Goal: Information Seeking & Learning: Understand process/instructions

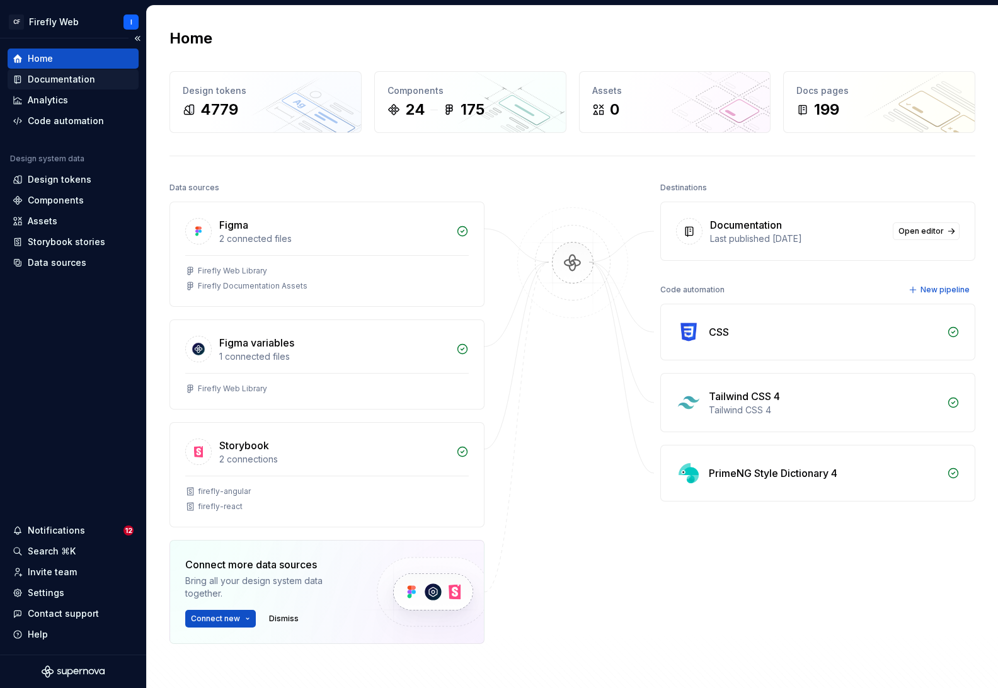
click at [71, 76] on div "Documentation" at bounding box center [61, 79] width 67 height 13
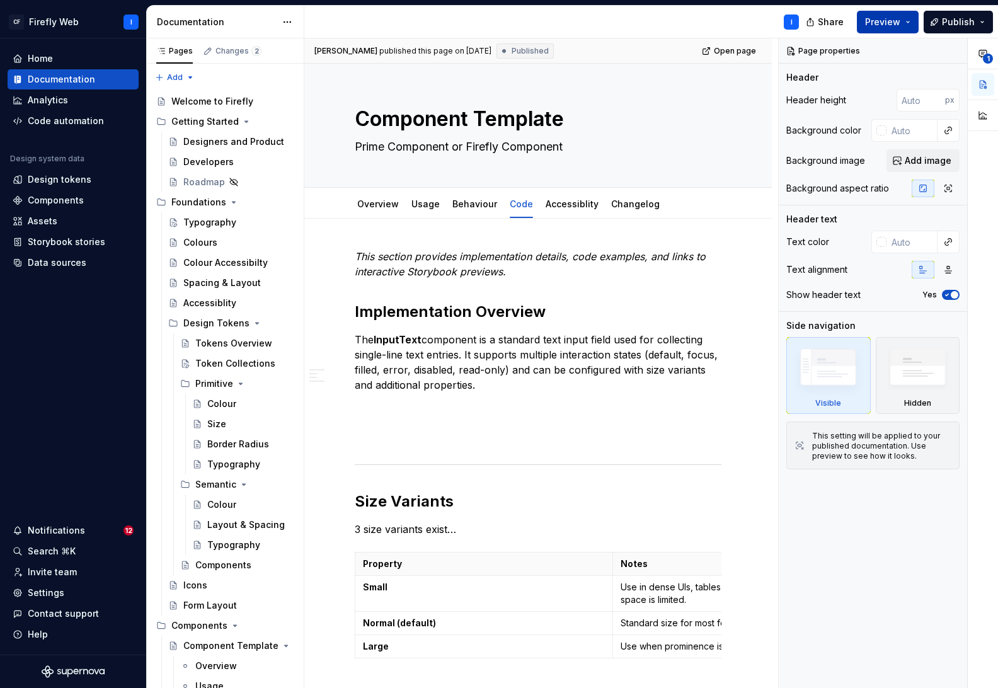
click at [881, 25] on span "Preview" at bounding box center [882, 22] width 35 height 13
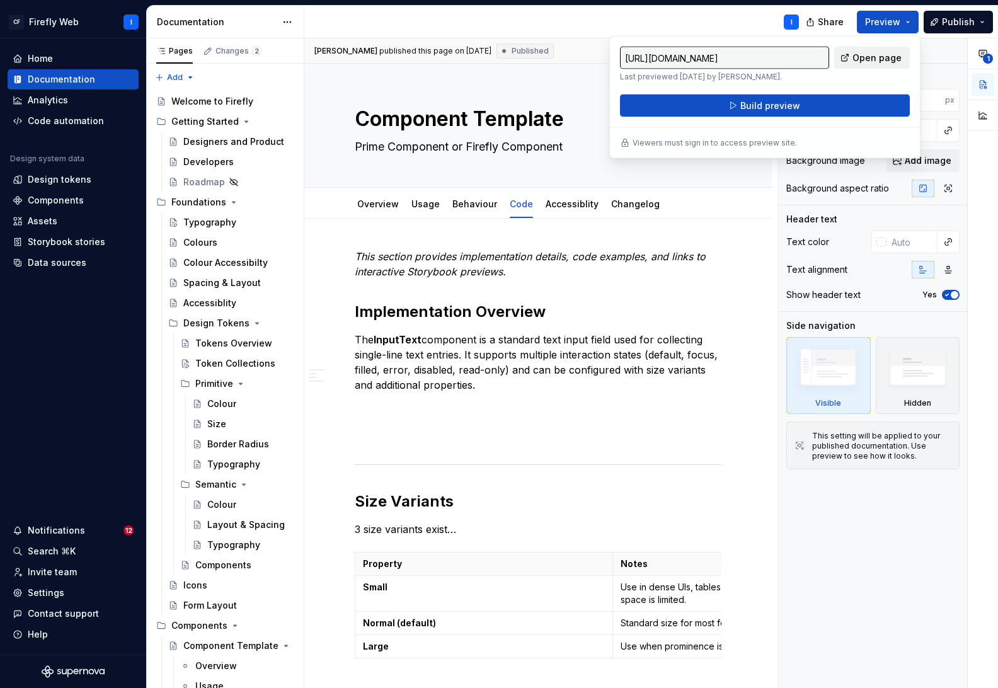
click at [862, 61] on span "Open page" at bounding box center [876, 58] width 49 height 13
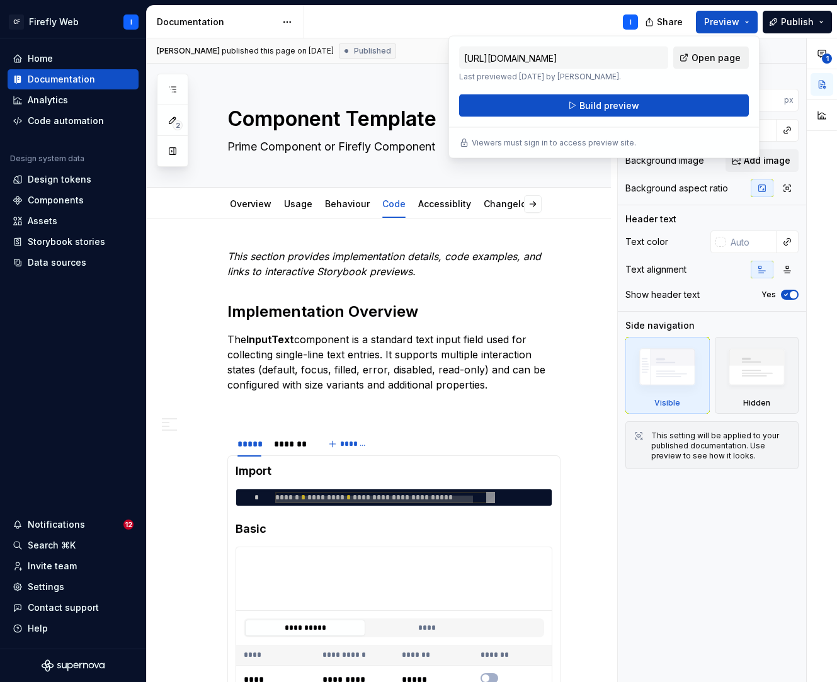
type textarea "*"
